Goal: Information Seeking & Learning: Stay updated

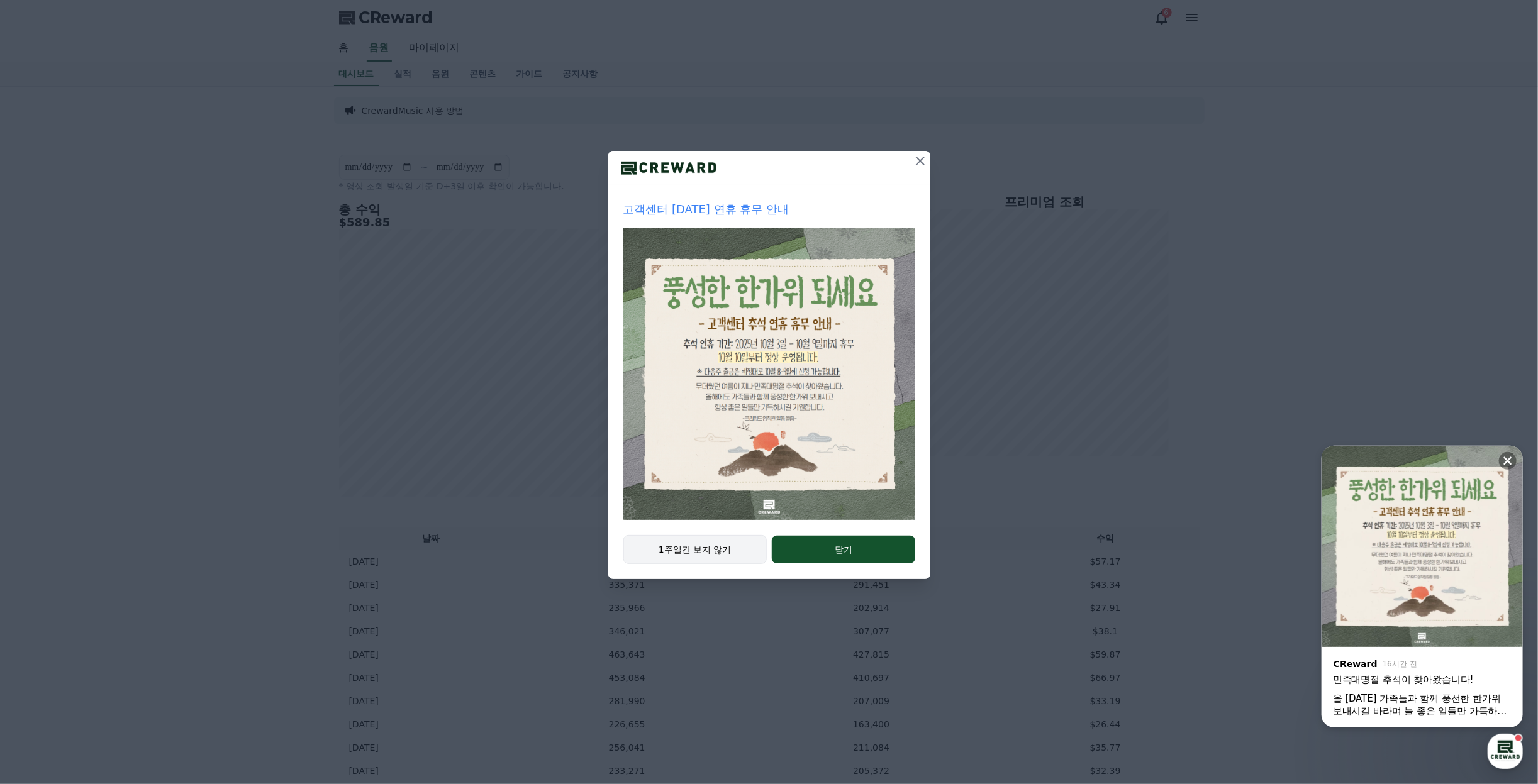
click at [705, 558] on button "1주일간 보지 않기" at bounding box center [695, 550] width 144 height 29
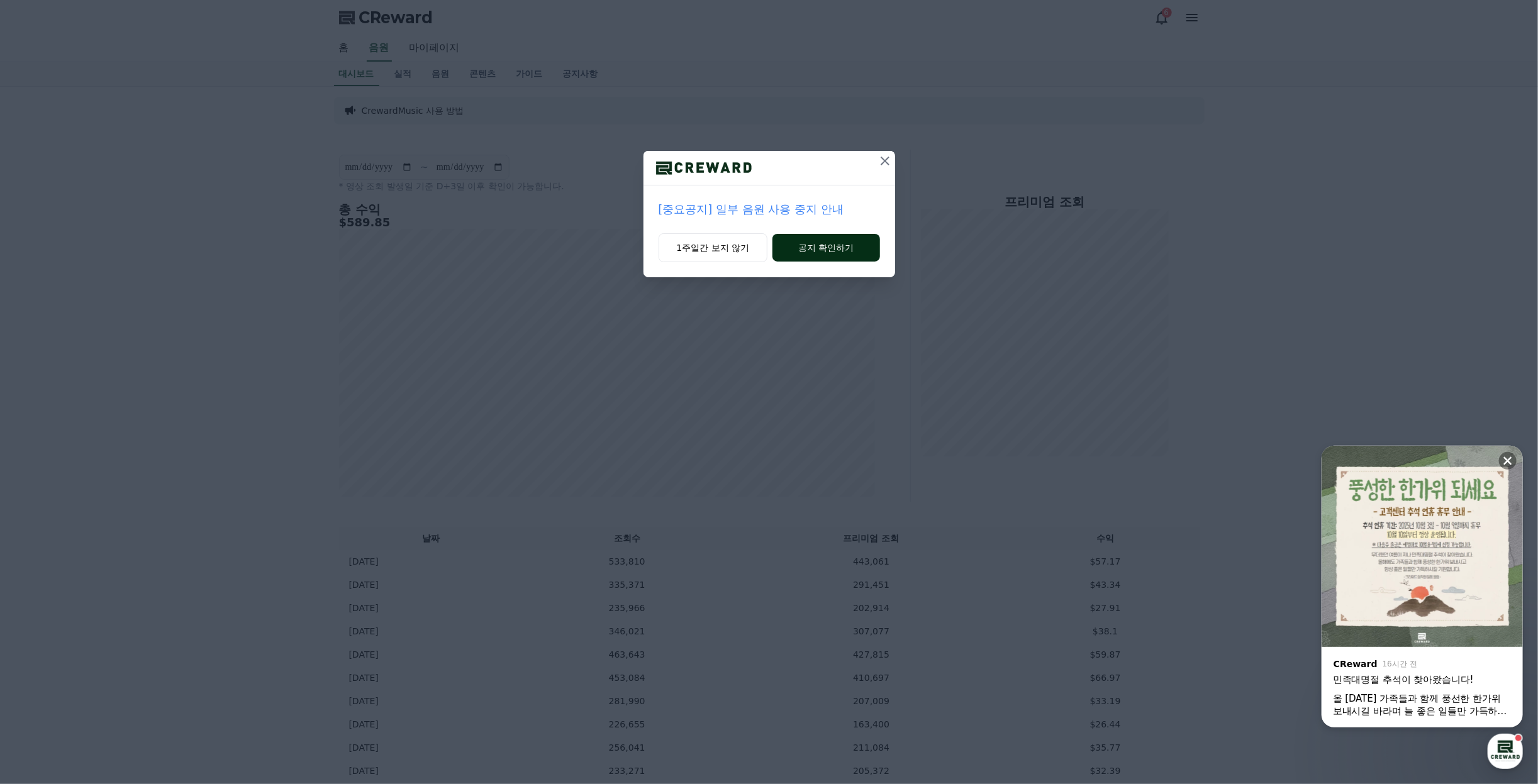
click at [820, 247] on button "공지 확인하기" at bounding box center [825, 248] width 107 height 28
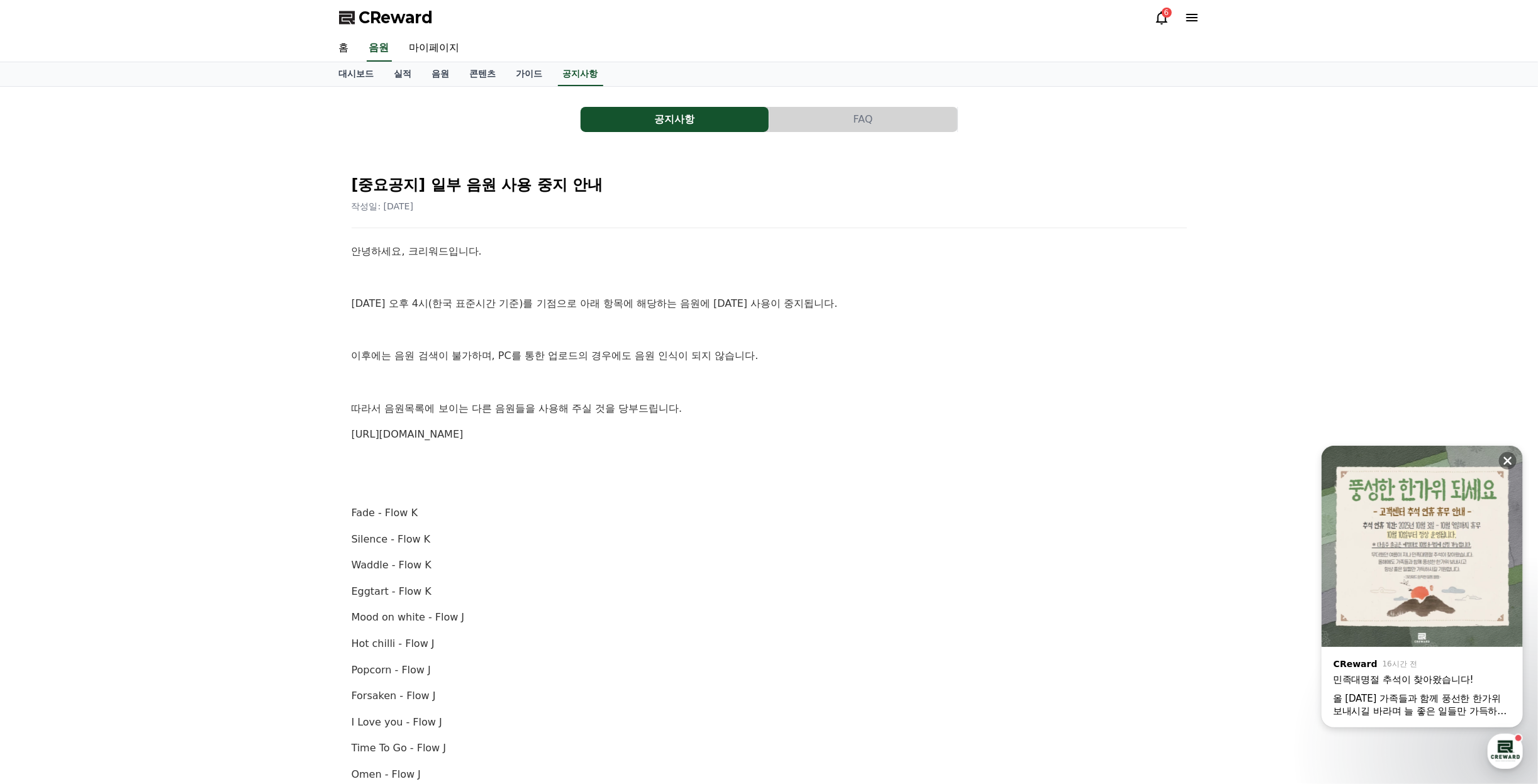
click at [397, 348] on p "이후에는 음원 검색이 불가하며, PC를 통한 업로드의 경우에도 음원 인식이 되지 않습니다." at bounding box center [769, 356] width 835 height 17
click at [584, 401] on p "따라서 음원목록에 보이는 다른 음원들을 사용해 주실 것을 당부드립니다." at bounding box center [769, 409] width 835 height 17
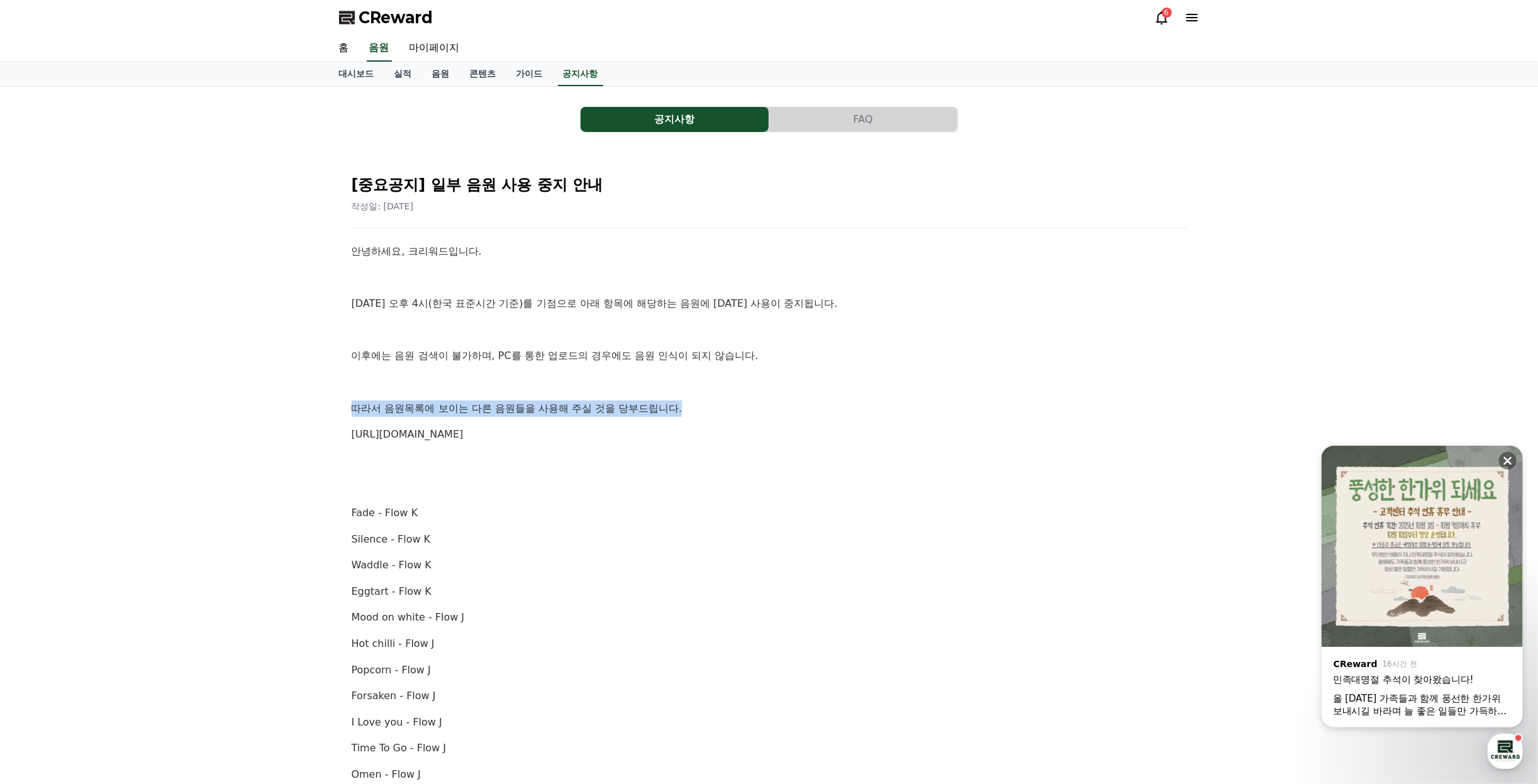
click at [584, 401] on p "따라서 음원목록에 보이는 다른 음원들을 사용해 주실 것을 당부드립니다." at bounding box center [769, 409] width 835 height 17
click at [437, 72] on link "음원" at bounding box center [441, 74] width 38 height 24
